Goal: Find specific page/section: Find specific page/section

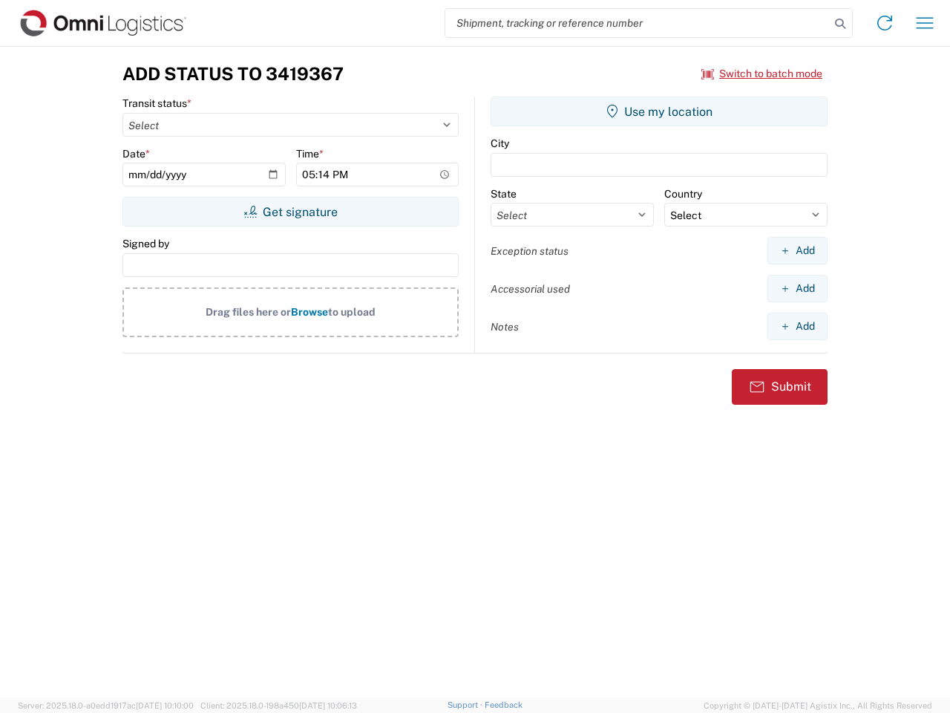
click at [638, 23] on input "search" at bounding box center [637, 23] width 385 height 28
click at [840, 24] on icon at bounding box center [840, 23] width 21 height 21
click at [885, 23] on icon at bounding box center [885, 23] width 24 height 24
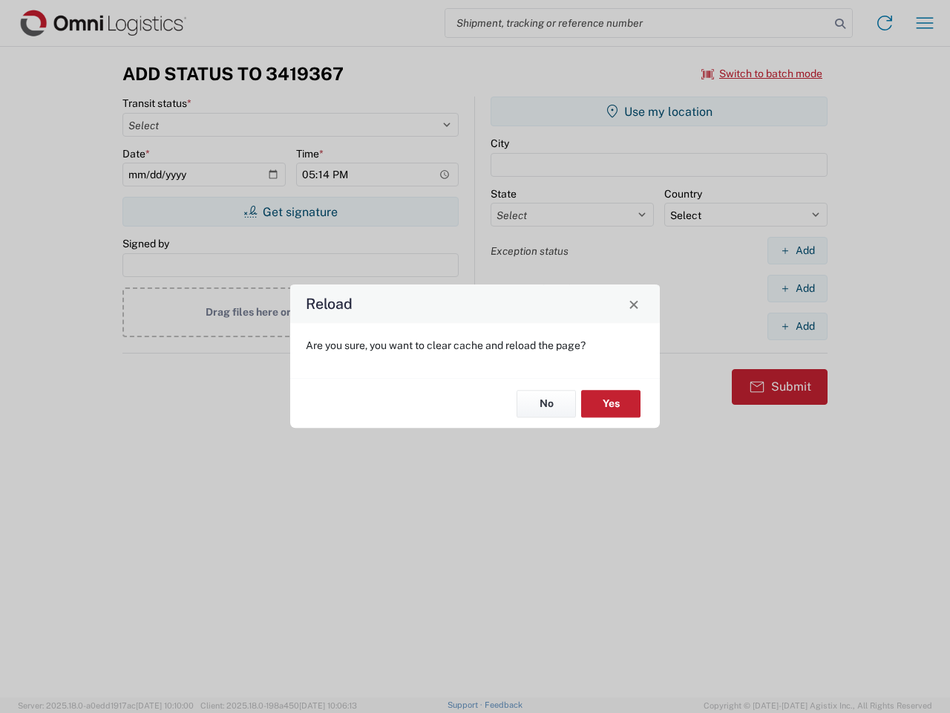
click at [925, 23] on div "Reload Are you sure, you want to clear cache and reload the page? No Yes" at bounding box center [475, 356] width 950 height 713
click at [762, 73] on div "Reload Are you sure, you want to clear cache and reload the page? No Yes" at bounding box center [475, 356] width 950 height 713
click at [290, 212] on div "Reload Are you sure, you want to clear cache and reload the page? No Yes" at bounding box center [475, 356] width 950 height 713
click at [659, 111] on div "Reload Are you sure, you want to clear cache and reload the page? No Yes" at bounding box center [475, 356] width 950 height 713
click at [797, 250] on div "Reload Are you sure, you want to clear cache and reload the page? No Yes" at bounding box center [475, 356] width 950 height 713
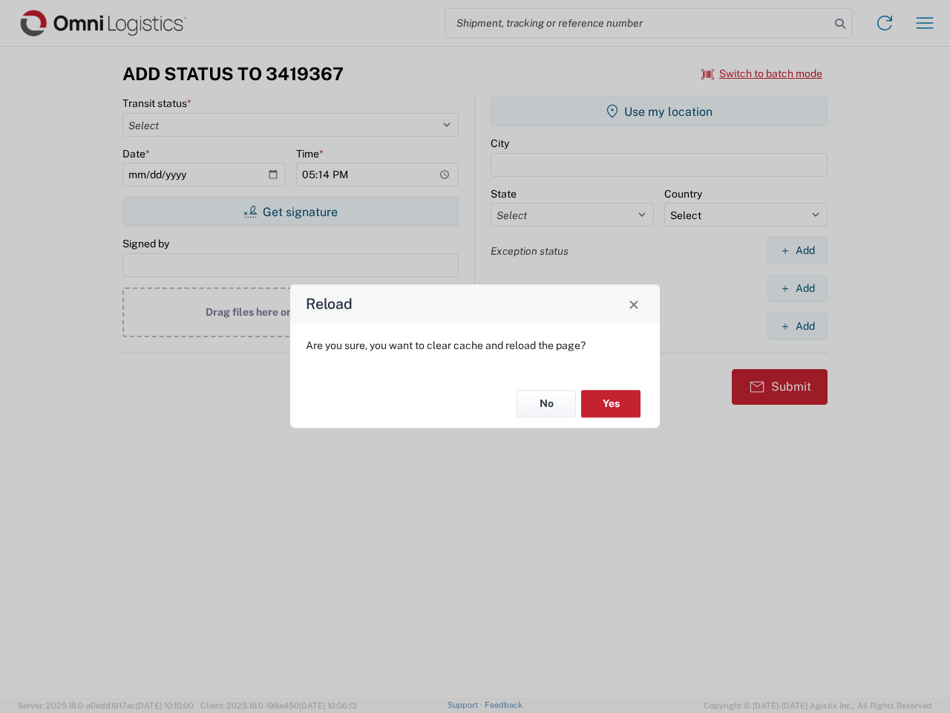
click at [797, 288] on div "Reload Are you sure, you want to clear cache and reload the page? No Yes" at bounding box center [475, 356] width 950 height 713
click at [797, 326] on div "Reload Are you sure, you want to clear cache and reload the page? No Yes" at bounding box center [475, 356] width 950 height 713
